Goal: Task Accomplishment & Management: Use online tool/utility

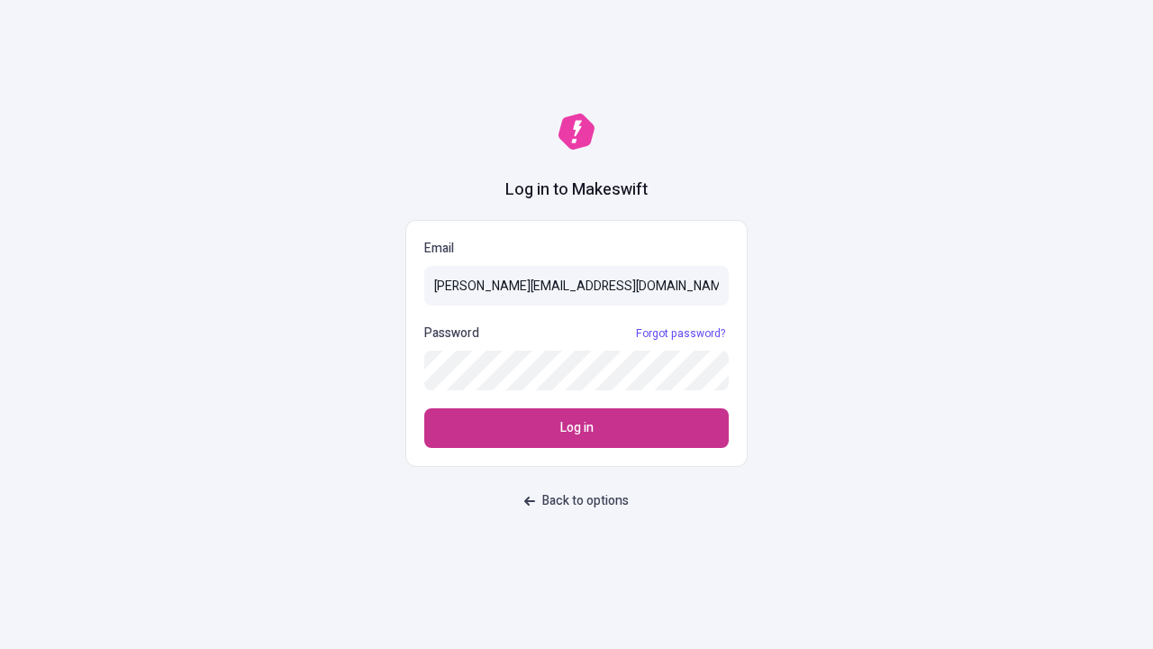
click at [577, 428] on span "Log in" at bounding box center [576, 428] width 33 height 20
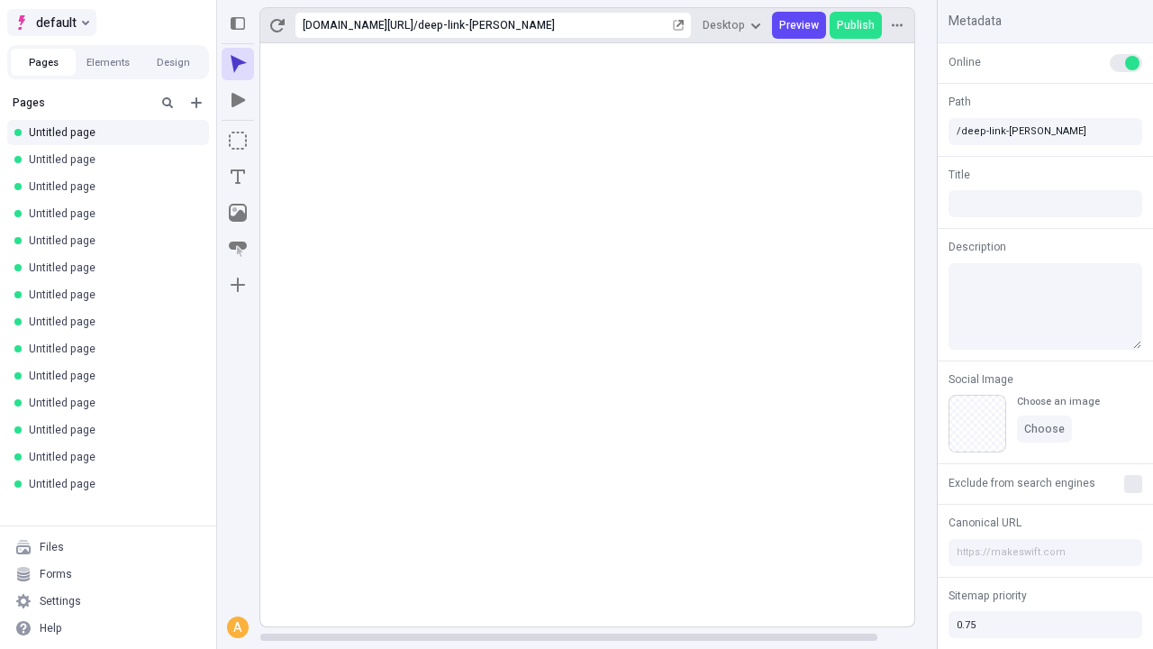
click at [50, 23] on span "default" at bounding box center [56, 23] width 41 height 22
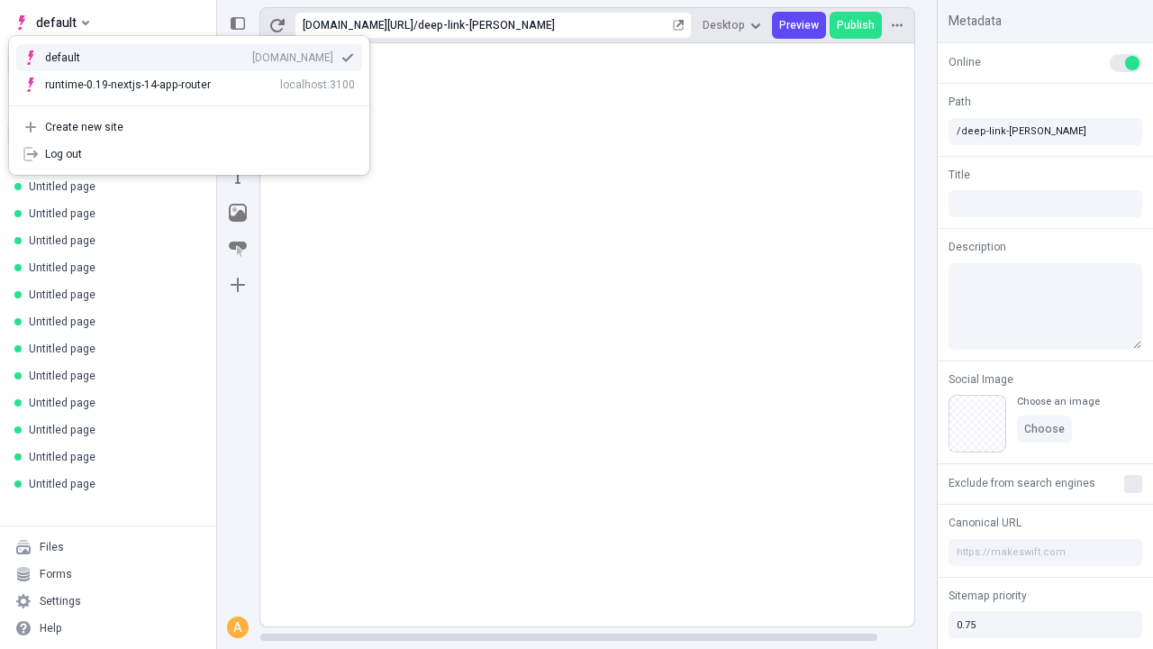
click at [252, 54] on div "qee9k4dy7d.staging.makeswift.site" at bounding box center [292, 57] width 81 height 14
click at [196, 103] on icon "Add new" at bounding box center [196, 102] width 11 height 11
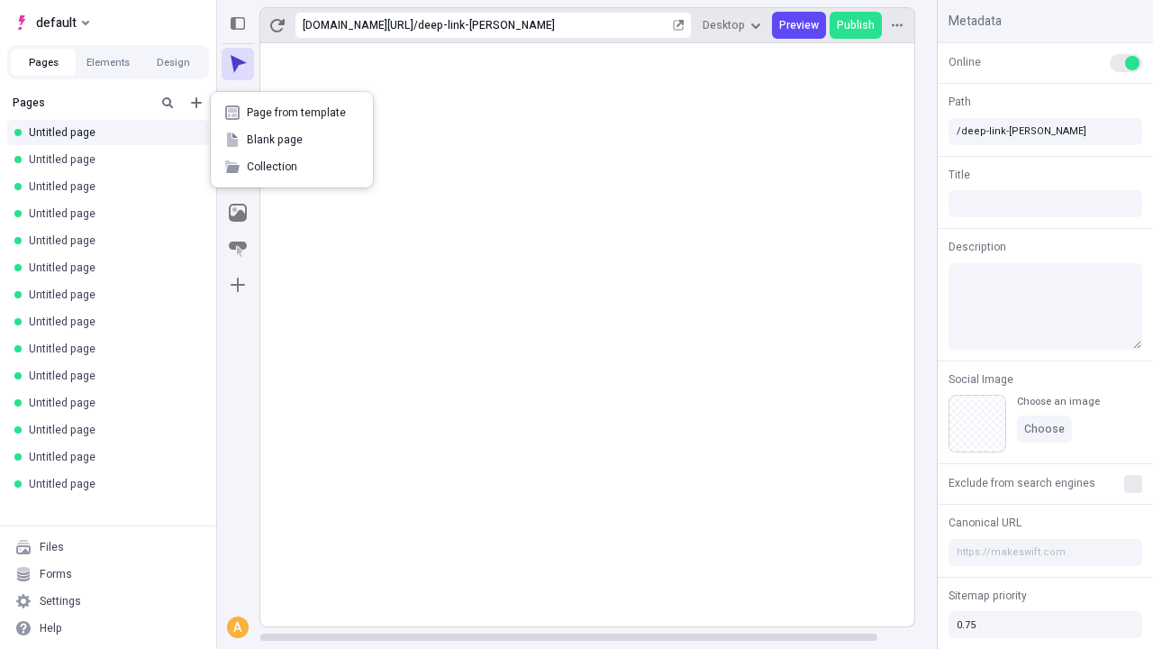
click at [292, 140] on span "Blank page" at bounding box center [303, 139] width 112 height 14
type input "/deep-link-animadverto"
